Goal: Information Seeking & Learning: Learn about a topic

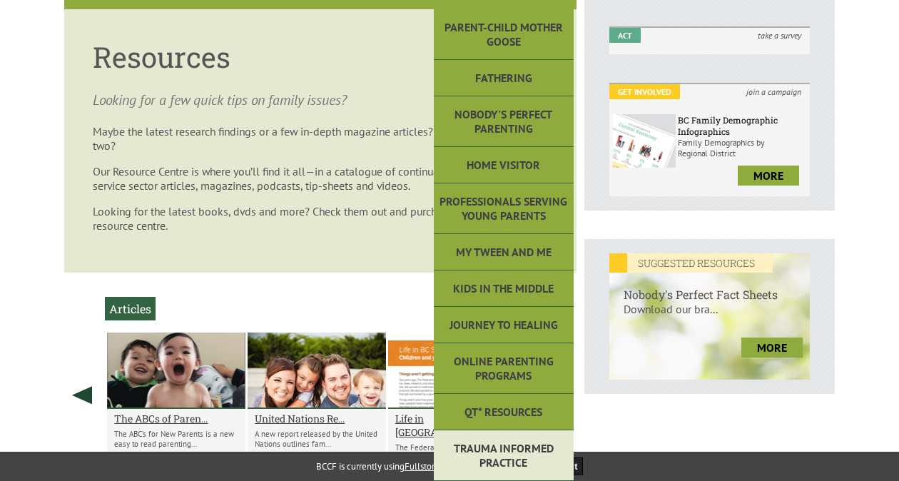
scroll to position [379, 0]
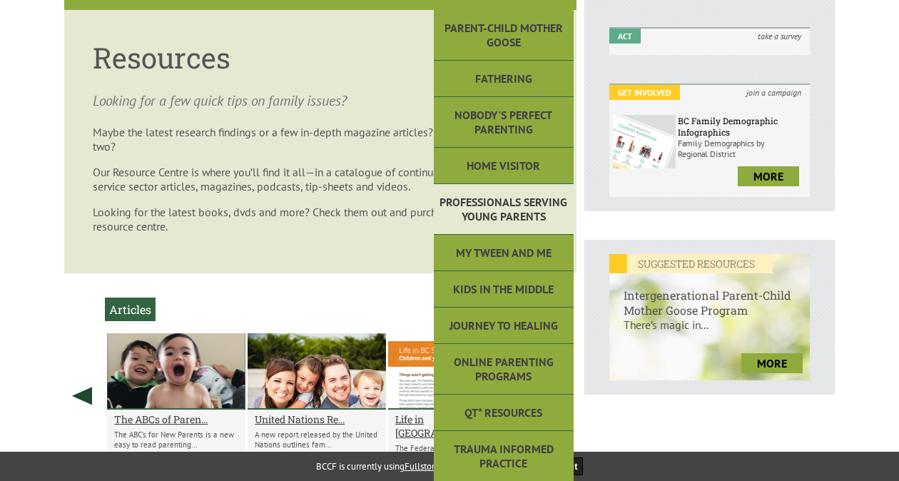
click at [506, 208] on link "Professionals Serving Young Parents" at bounding box center [504, 209] width 140 height 51
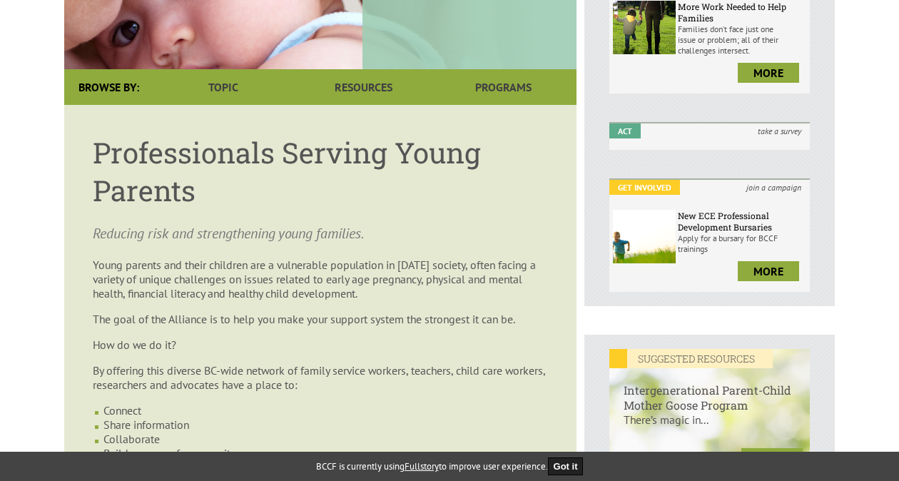
scroll to position [263, 0]
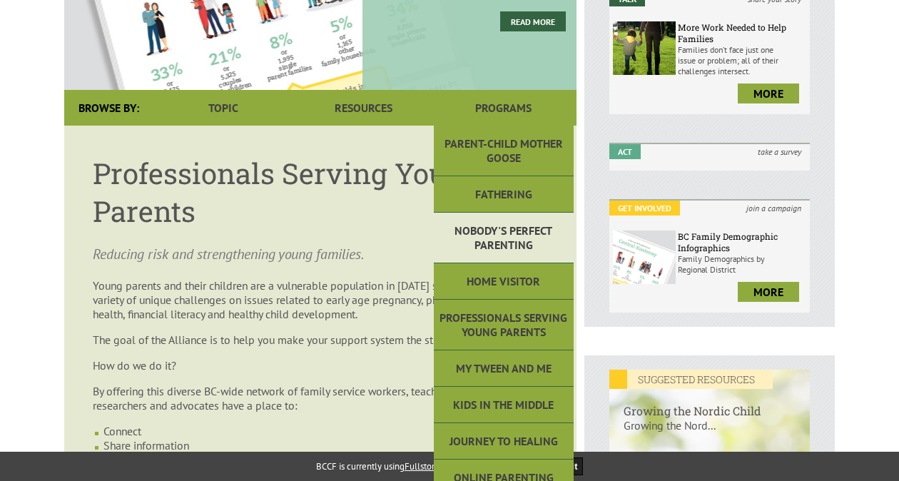
click at [515, 230] on link "Nobody's Perfect Parenting" at bounding box center [504, 238] width 140 height 51
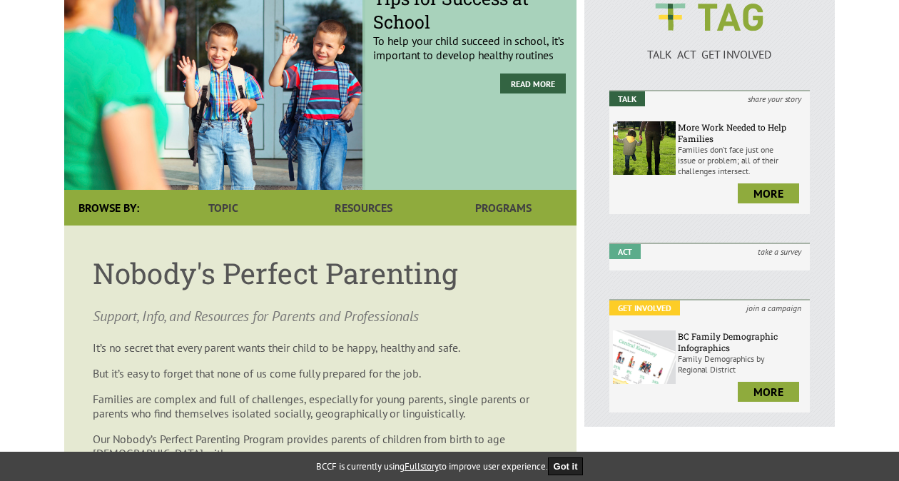
scroll to position [62, 0]
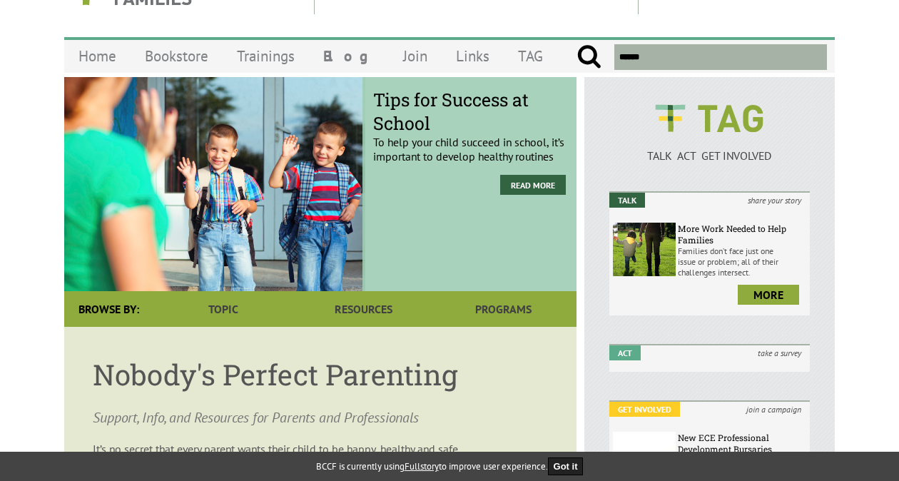
drag, startPoint x: 0, startPoint y: 0, endPoint x: 489, endPoint y: 347, distance: 599.6
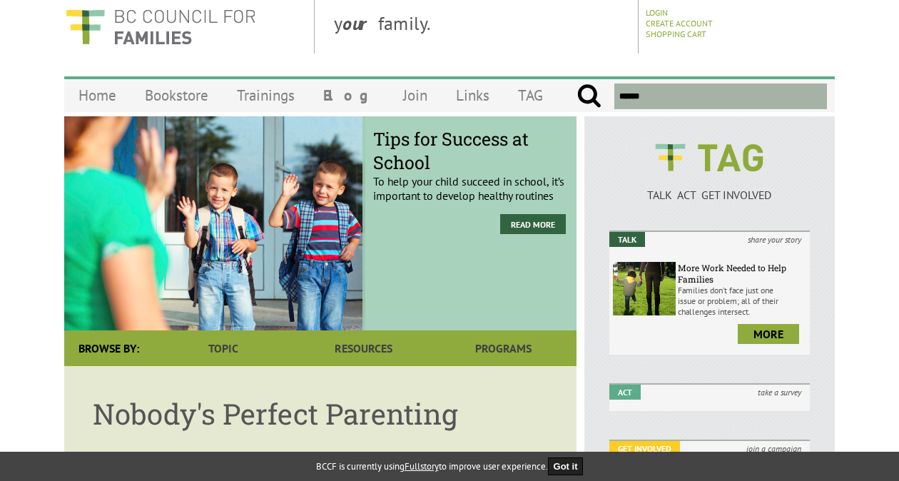
scroll to position [0, 0]
